Goal: Obtain resource: Download file/media

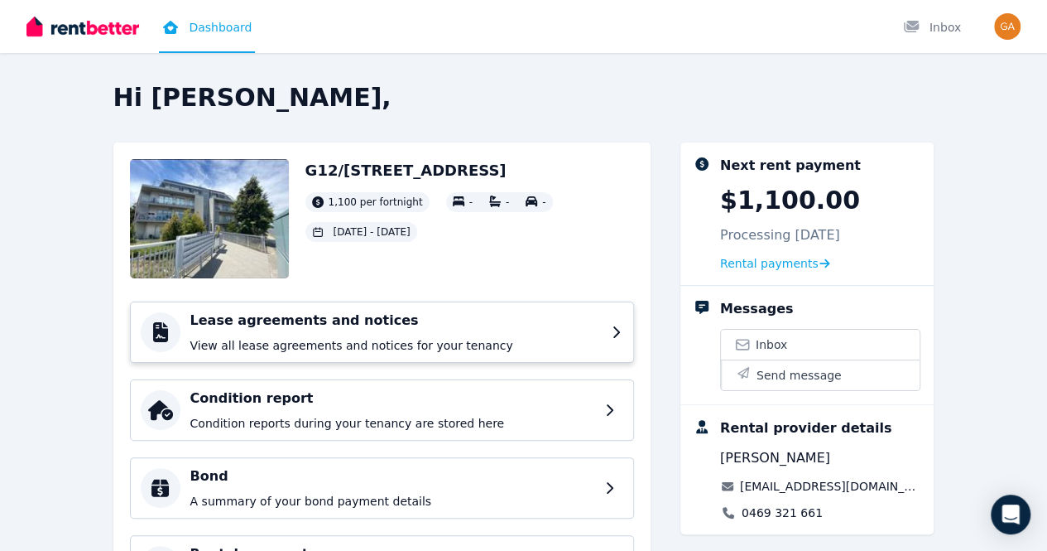
click at [377, 324] on h4 "Lease agreements and notices" at bounding box center [395, 320] width 411 height 20
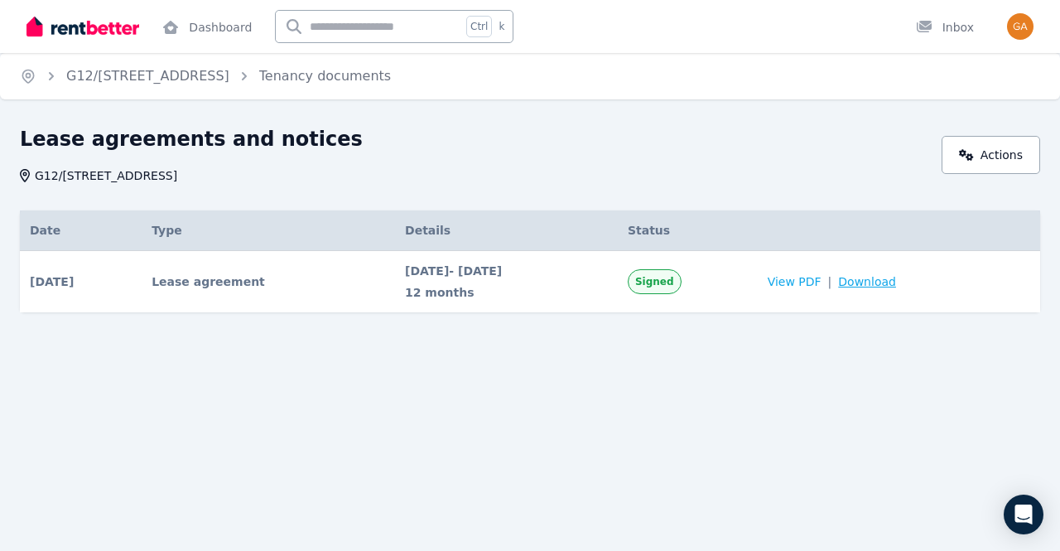
click at [886, 279] on span "Download" at bounding box center [867, 281] width 58 height 17
